Goal: Navigation & Orientation: Find specific page/section

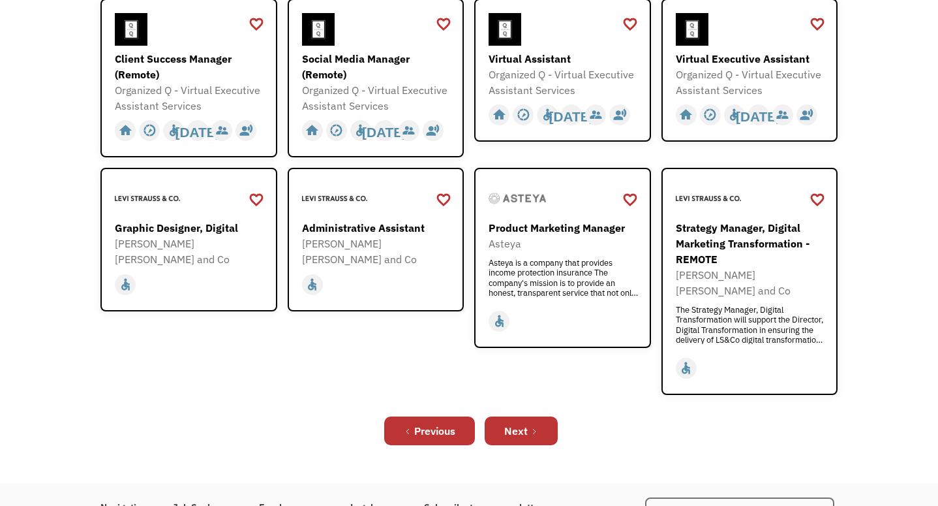
scroll to position [409, 0]
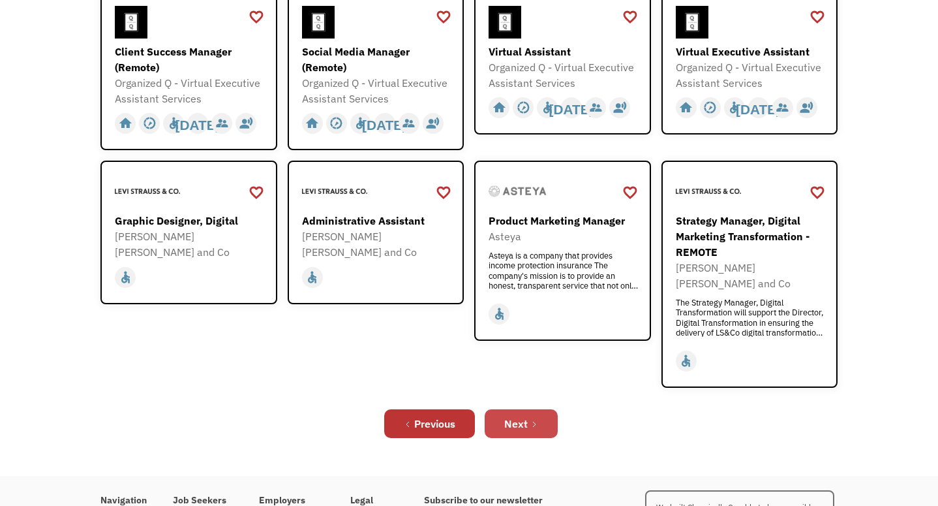
click at [495, 409] on link "Next" at bounding box center [521, 423] width 73 height 29
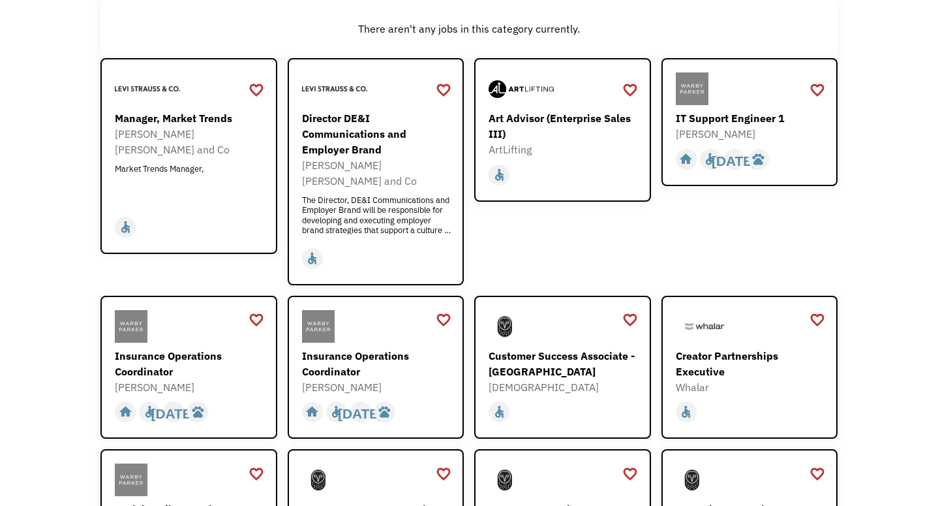
scroll to position [174, 0]
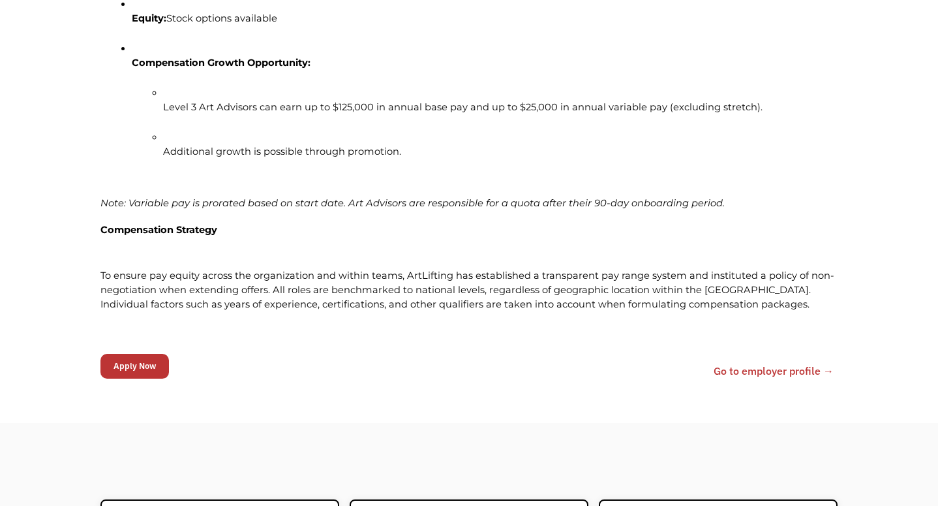
scroll to position [2755, 0]
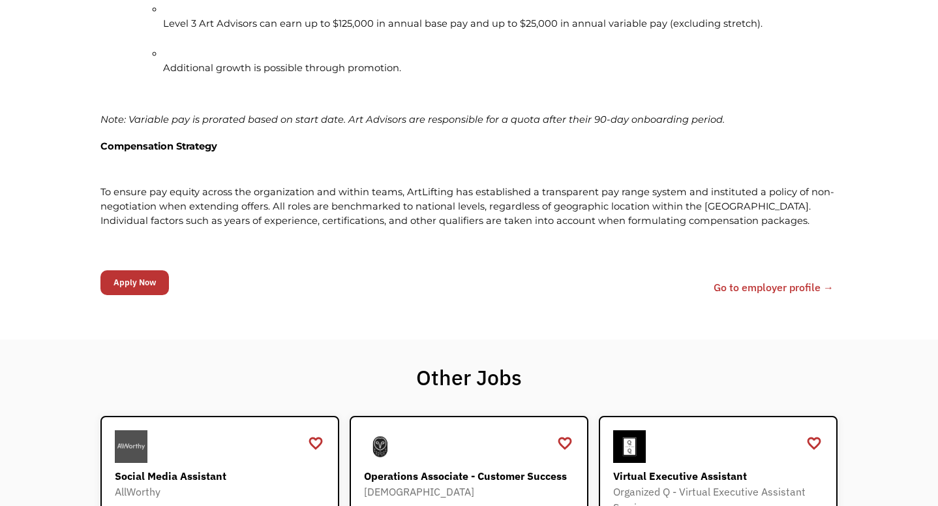
click at [724, 295] on link "Go to employer profile →" at bounding box center [774, 287] width 120 height 16
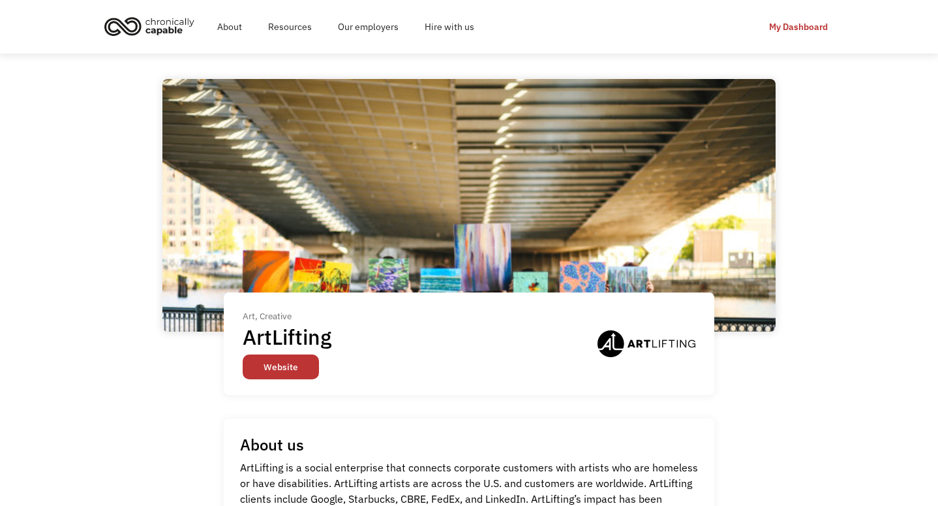
click at [287, 375] on link "Website" at bounding box center [281, 366] width 76 height 25
